Goal: Task Accomplishment & Management: Complete application form

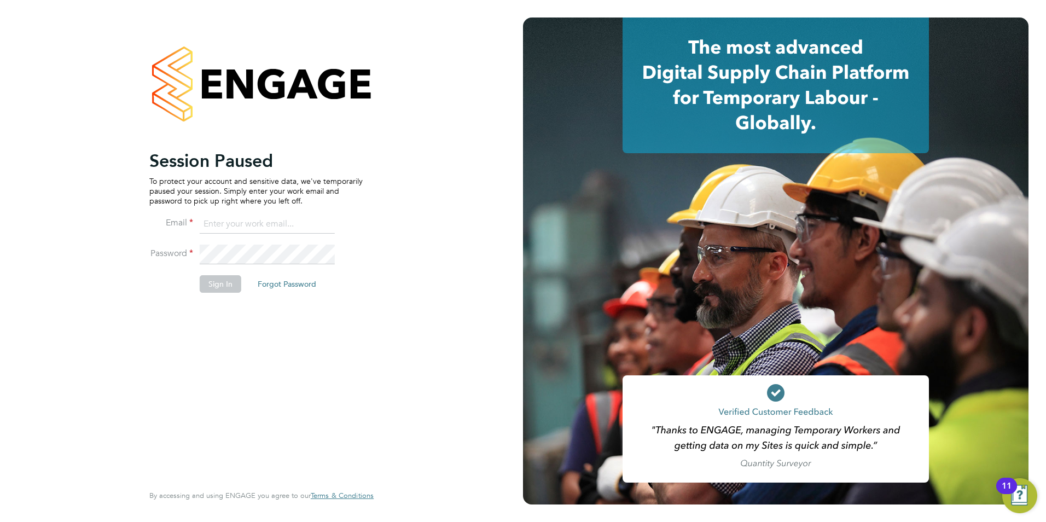
type input "[PERSON_NAME][EMAIL_ADDRESS][DOMAIN_NAME]"
click at [229, 288] on button "Sign In" at bounding box center [221, 284] width 42 height 18
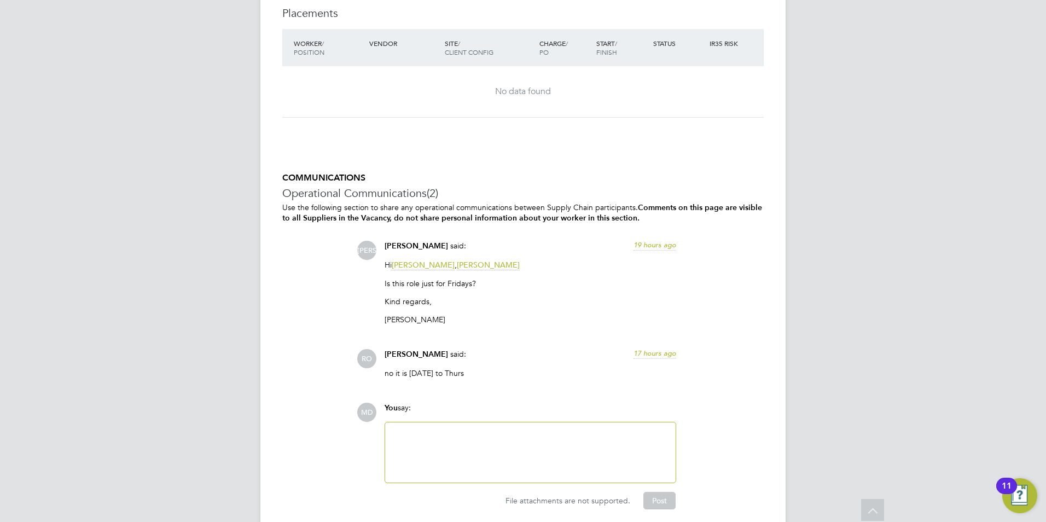
scroll to position [2185, 0]
